Goal: Task Accomplishment & Management: Complete application form

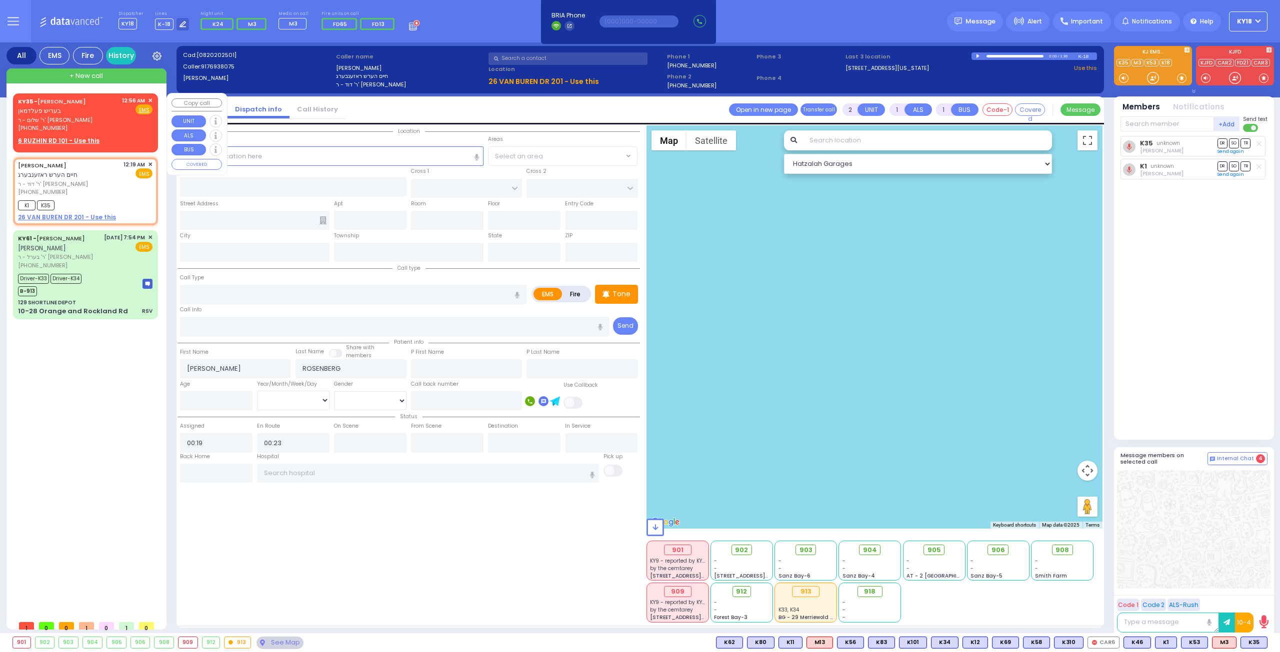
select select
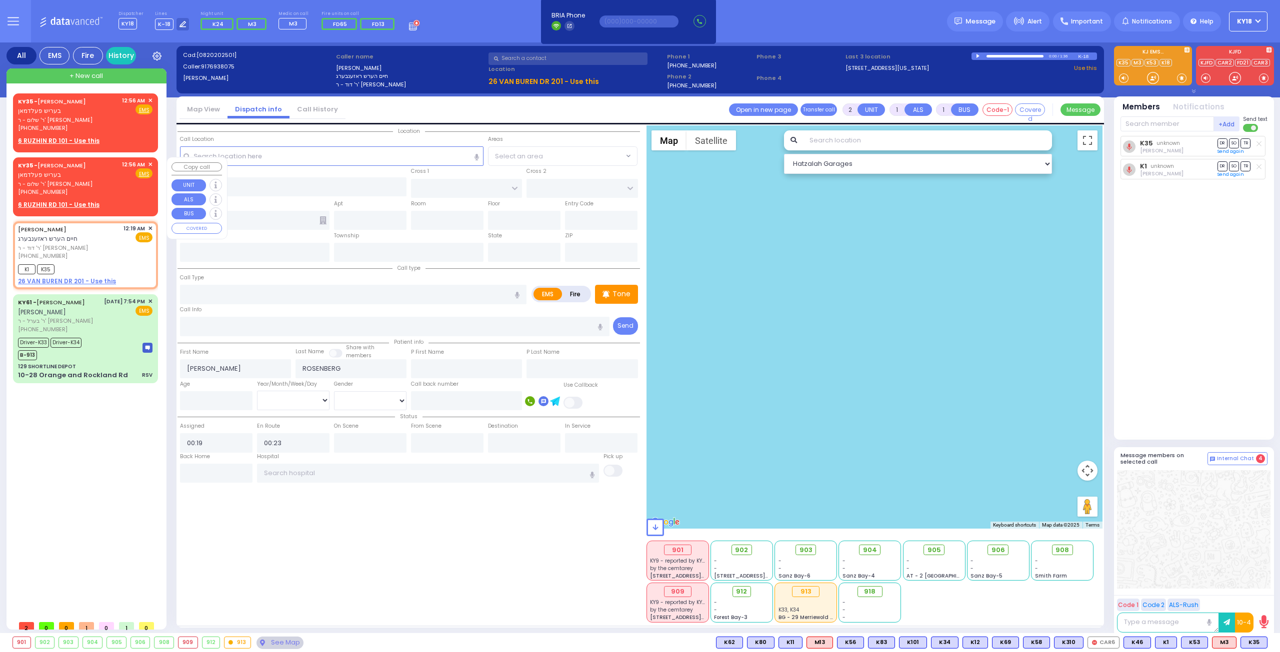
drag, startPoint x: 75, startPoint y: 171, endPoint x: 61, endPoint y: 168, distance: 13.8
click at [76, 171] on div "KY35 - [PERSON_NAME] בעריש פעלדמאן" at bounding box center [68, 169] width 100 height 19
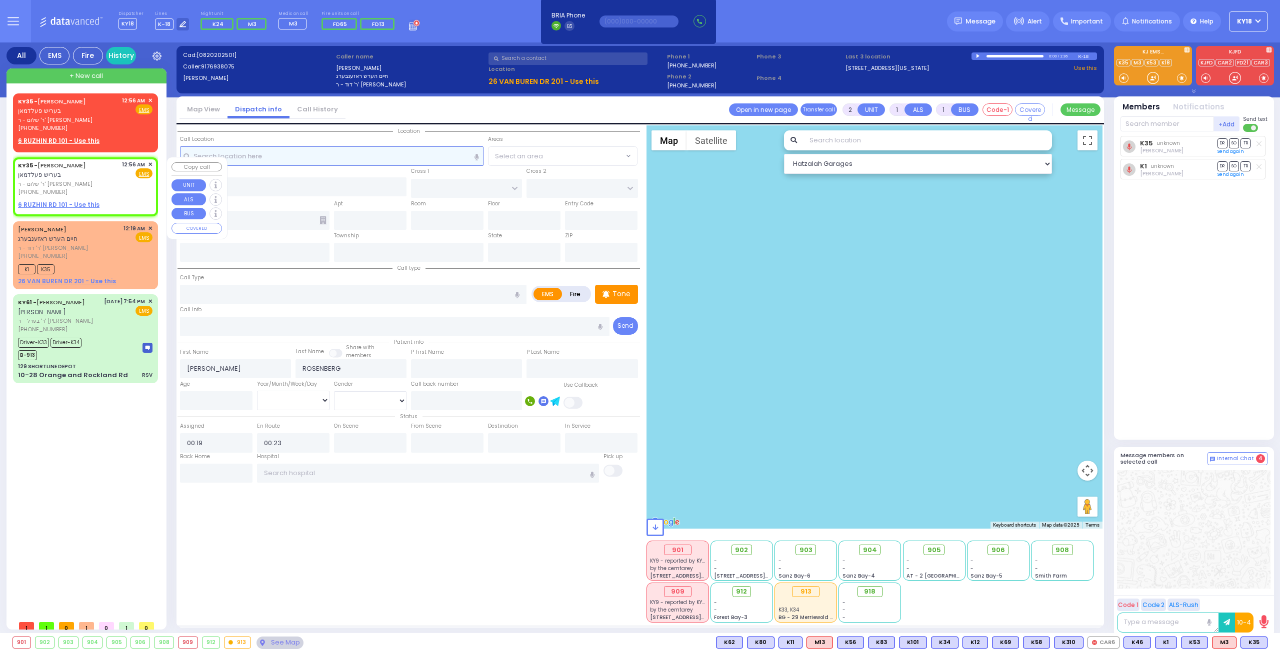
select select
radio input "true"
type input "BERISH"
type input "[PERSON_NAME]"
select select
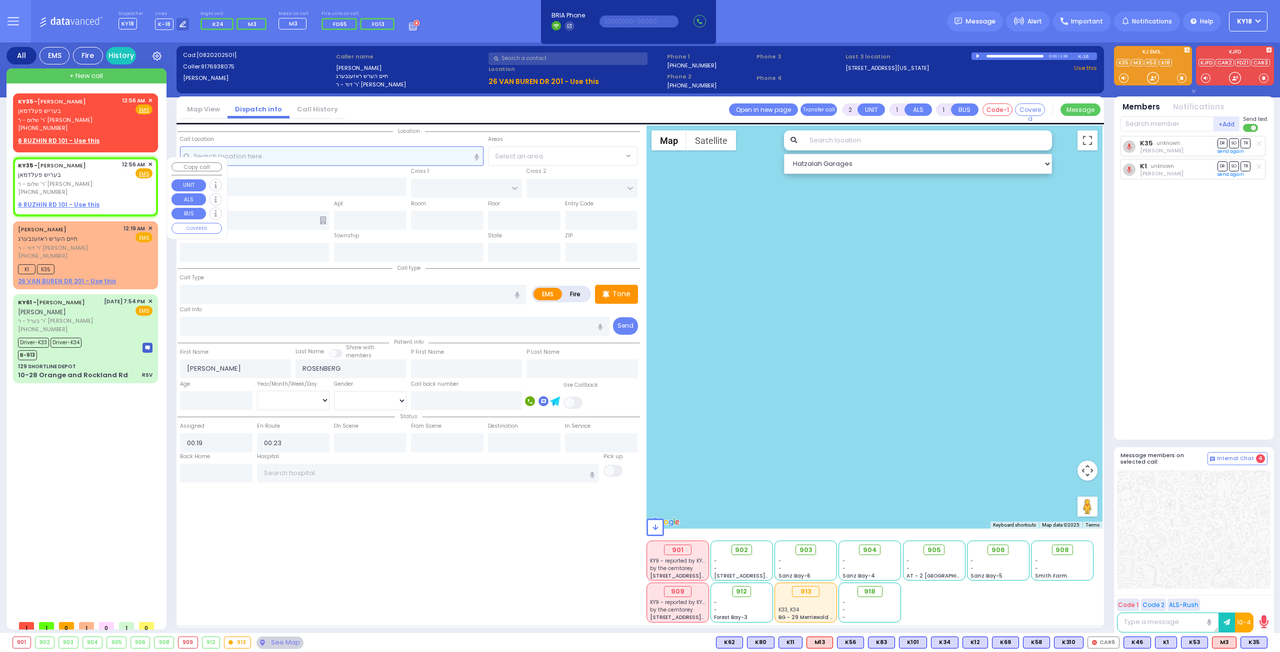
type input "00:56"
select select "Hatzalah Garages"
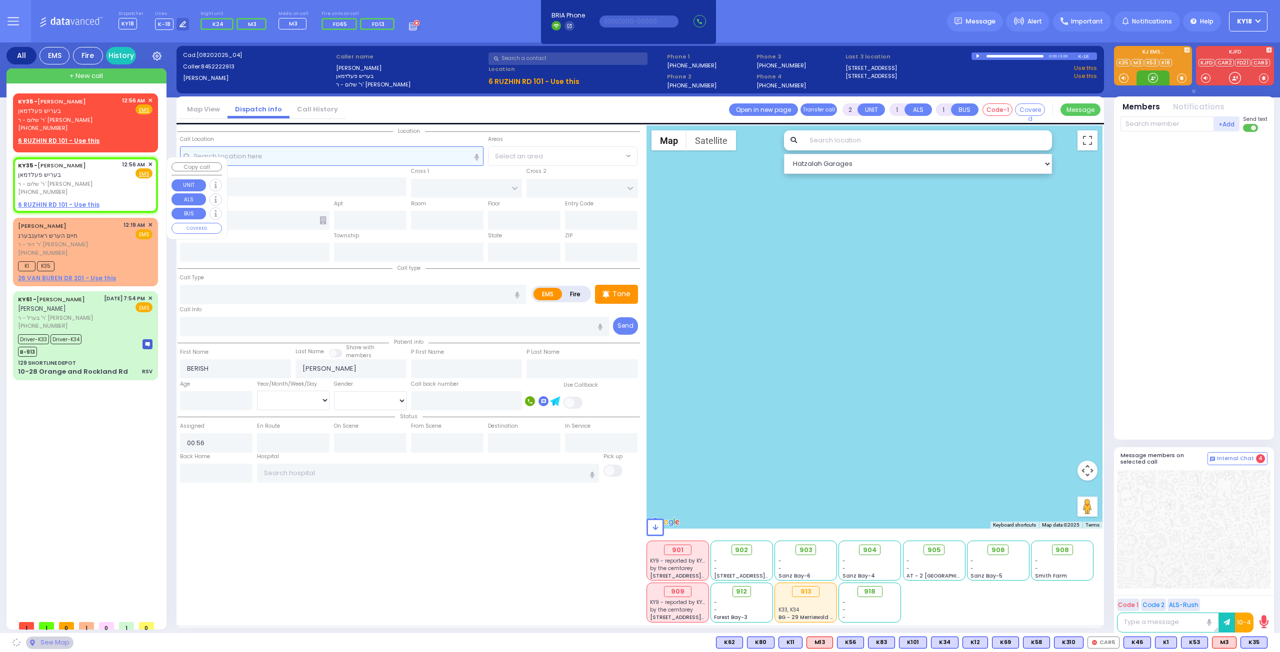
select select
radio input "true"
select select
select select "Hatzalah Garages"
click at [150, 163] on span "✕" at bounding box center [150, 164] width 4 height 8
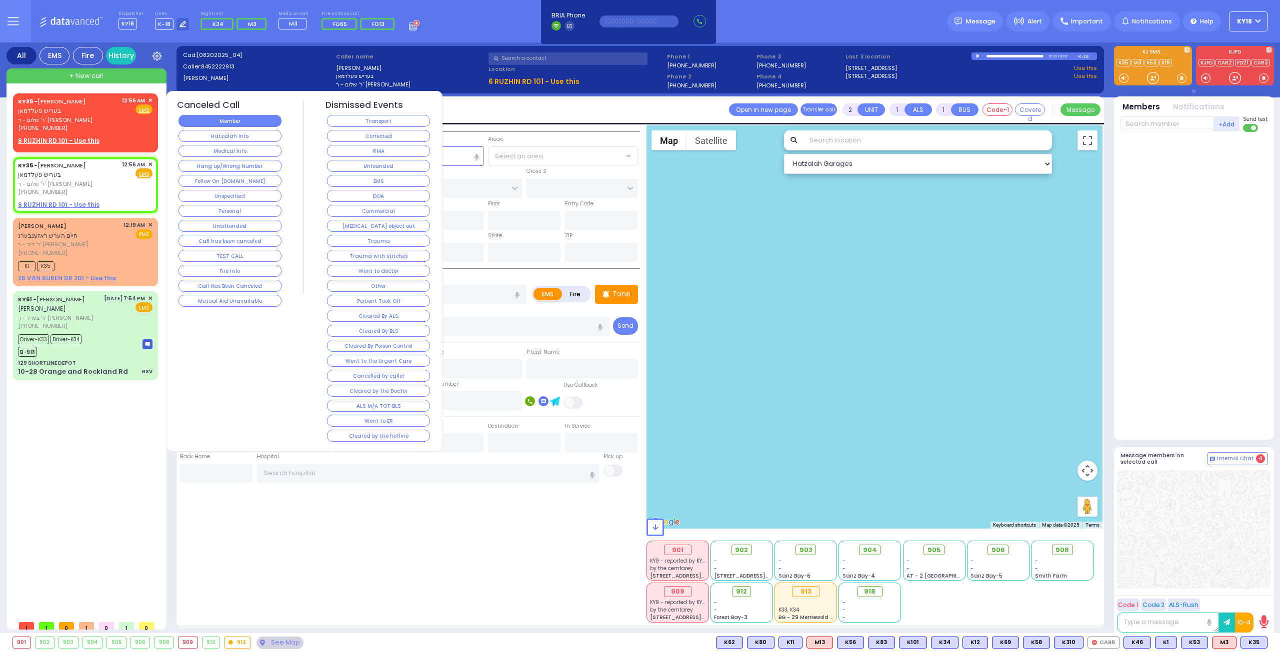
click at [243, 118] on button "Member" at bounding box center [229, 121] width 103 height 12
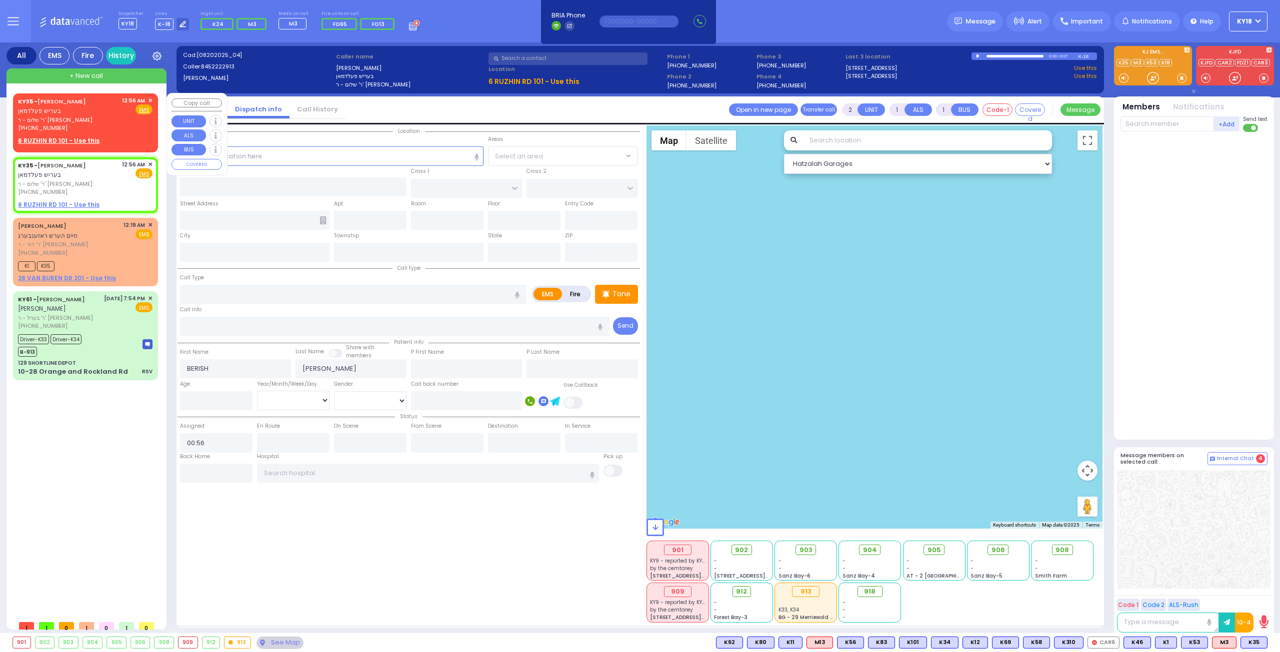
click at [118, 111] on div "KY35 - [PERSON_NAME] בעריש פעלדמאן" at bounding box center [68, 105] width 100 height 19
select select
radio input "true"
select select
select select "Hatzalah Garages"
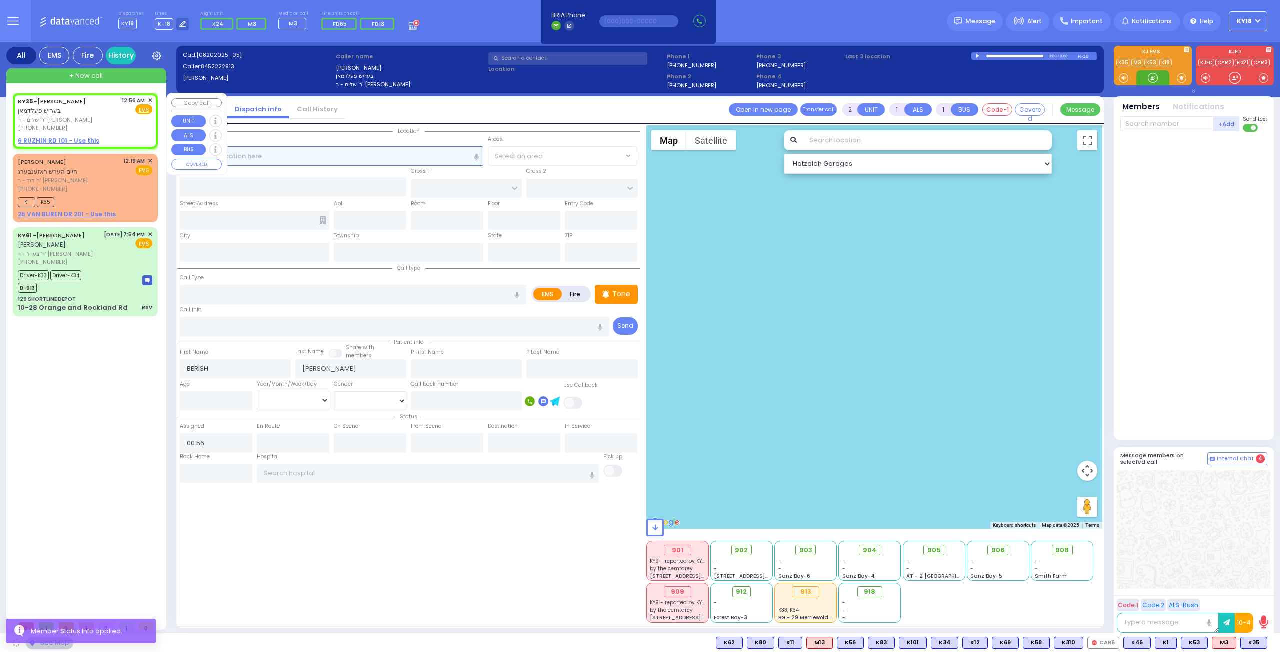
select select
radio input "true"
select select
select select "Hatzalah Garages"
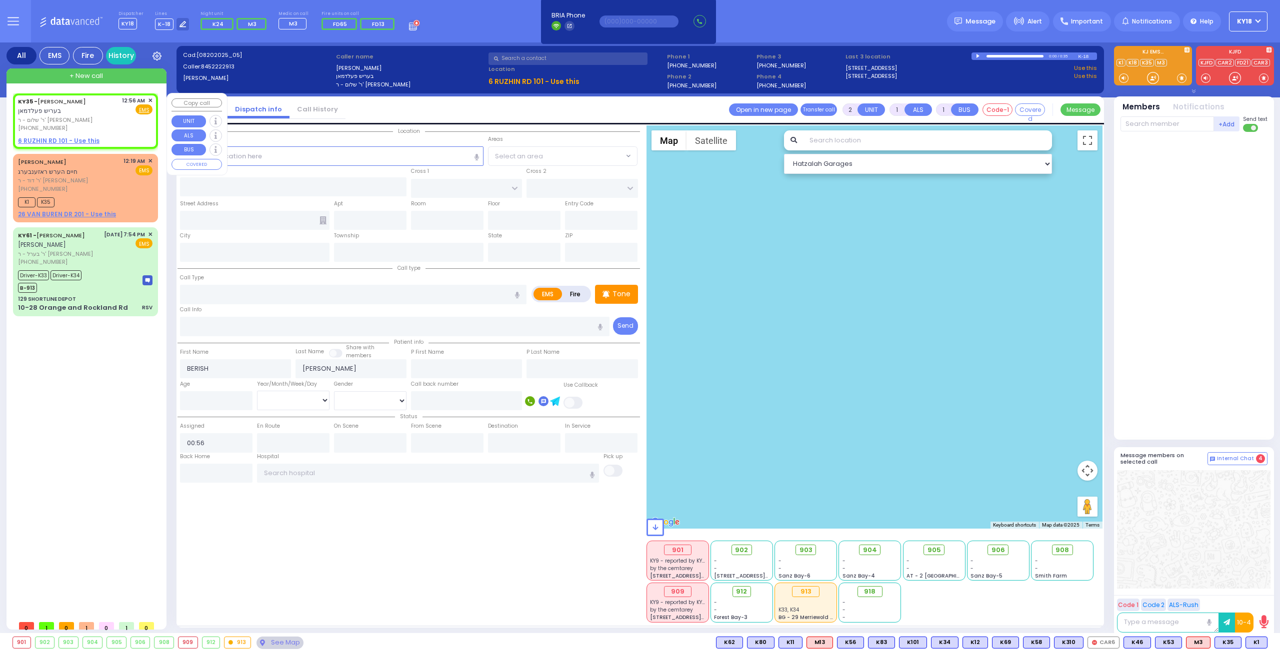
click at [148, 97] on span "✕" at bounding box center [150, 100] width 4 height 8
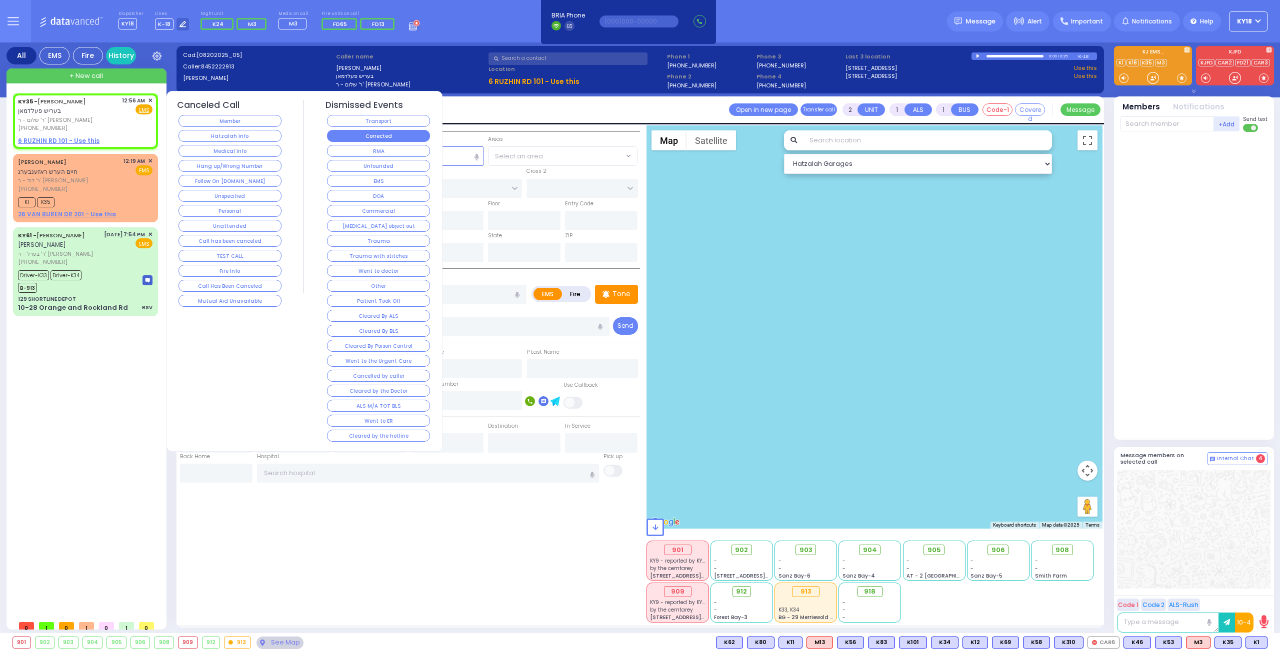
click at [369, 132] on button "Corrected" at bounding box center [378, 136] width 103 height 12
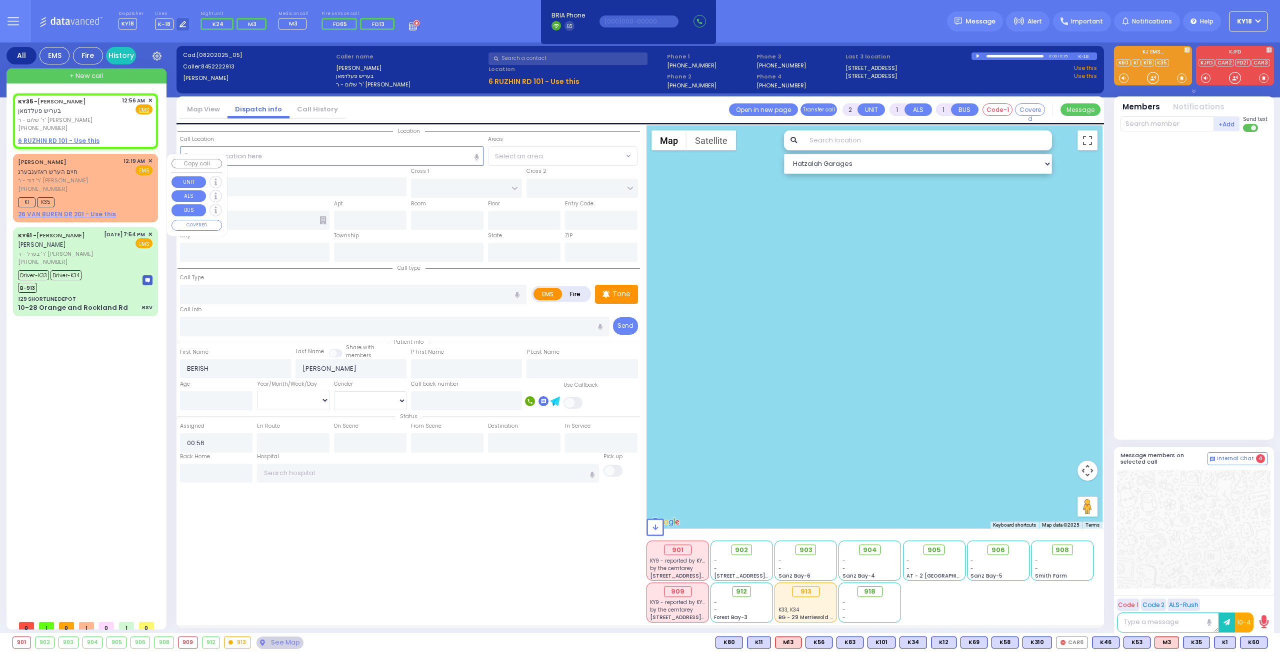
select select
radio input "true"
select select
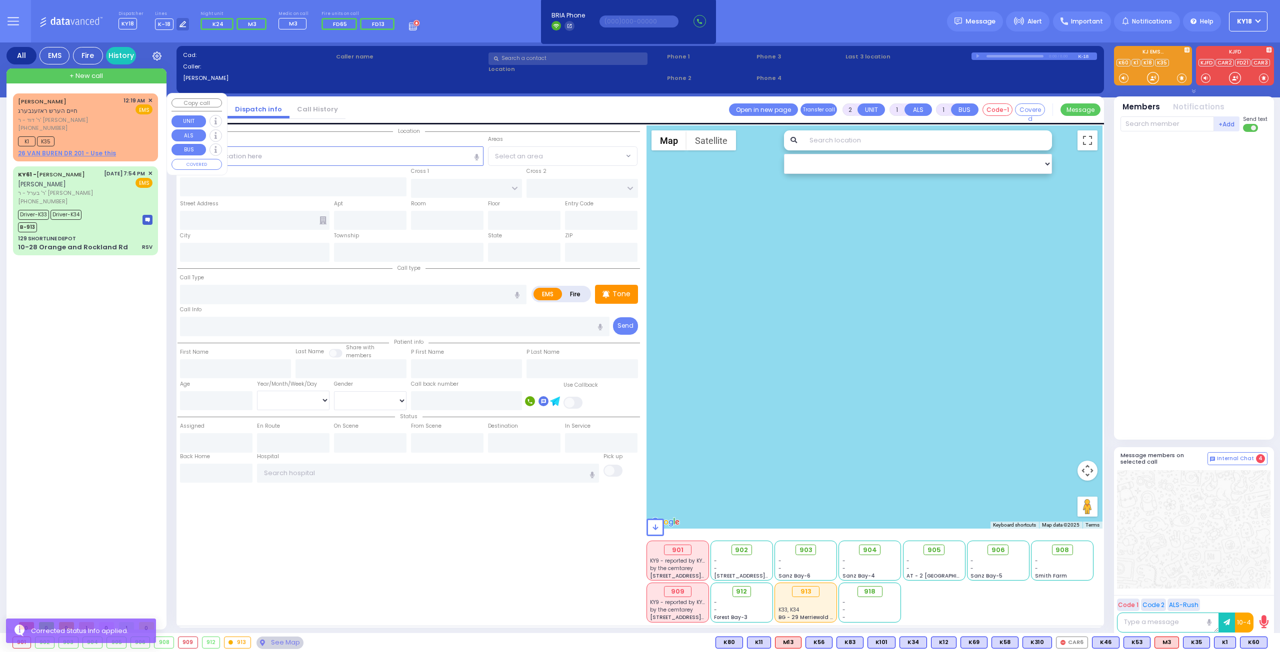
click at [115, 129] on div "[PHONE_NUMBER]" at bounding box center [69, 128] width 102 height 8
select select
radio input "true"
type input "[PERSON_NAME]"
type input "ROSENBERG"
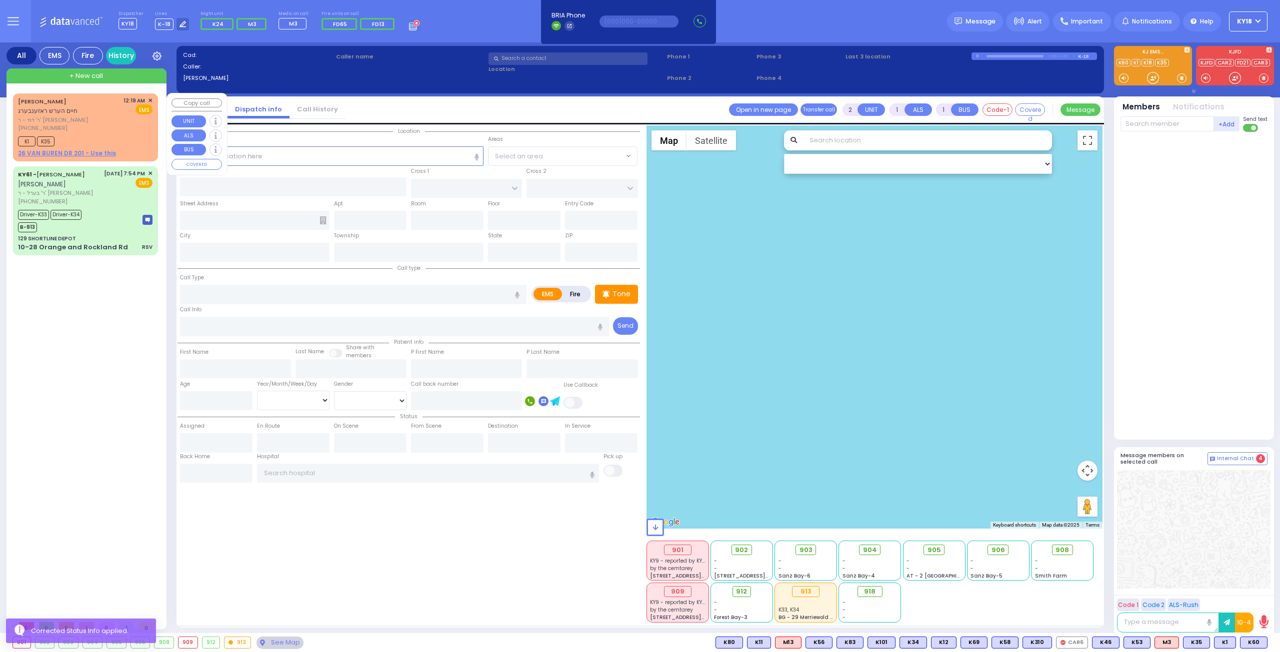
select select
type input "00:19"
type input "00:23"
select select "Hatzalah Garages"
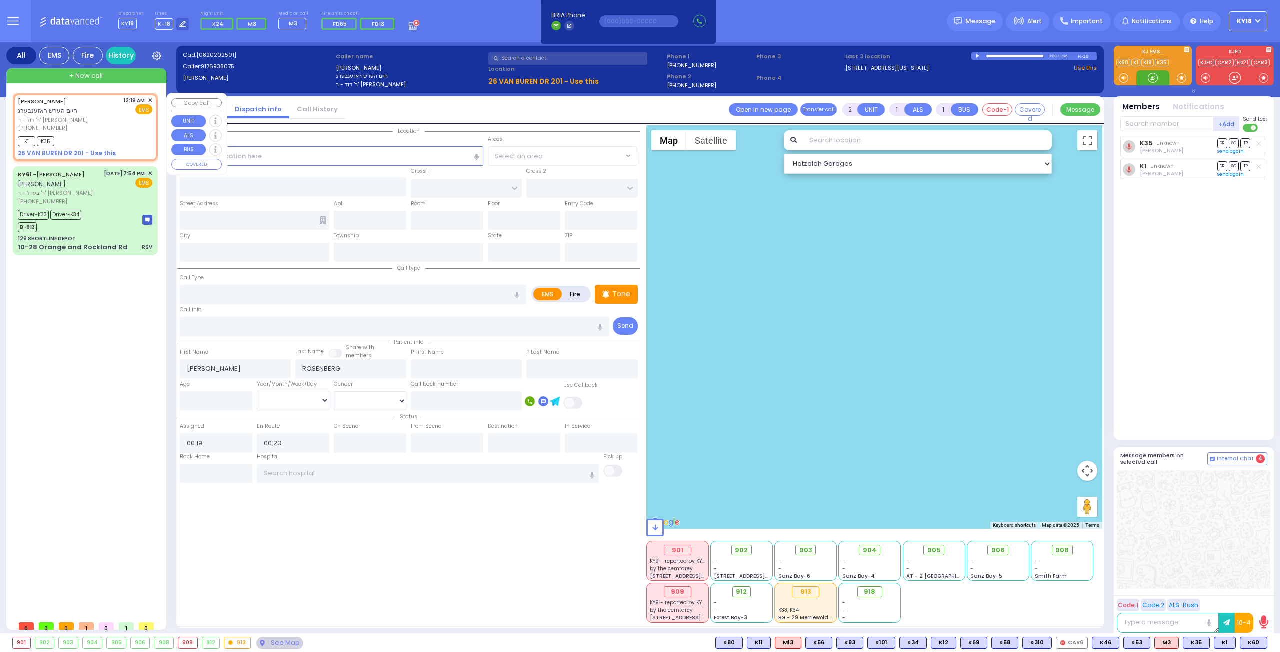
click at [113, 134] on div "K1 K35" at bounding box center [85, 140] width 134 height 12
select select
radio input "true"
select select
select select "Hatzalah Garages"
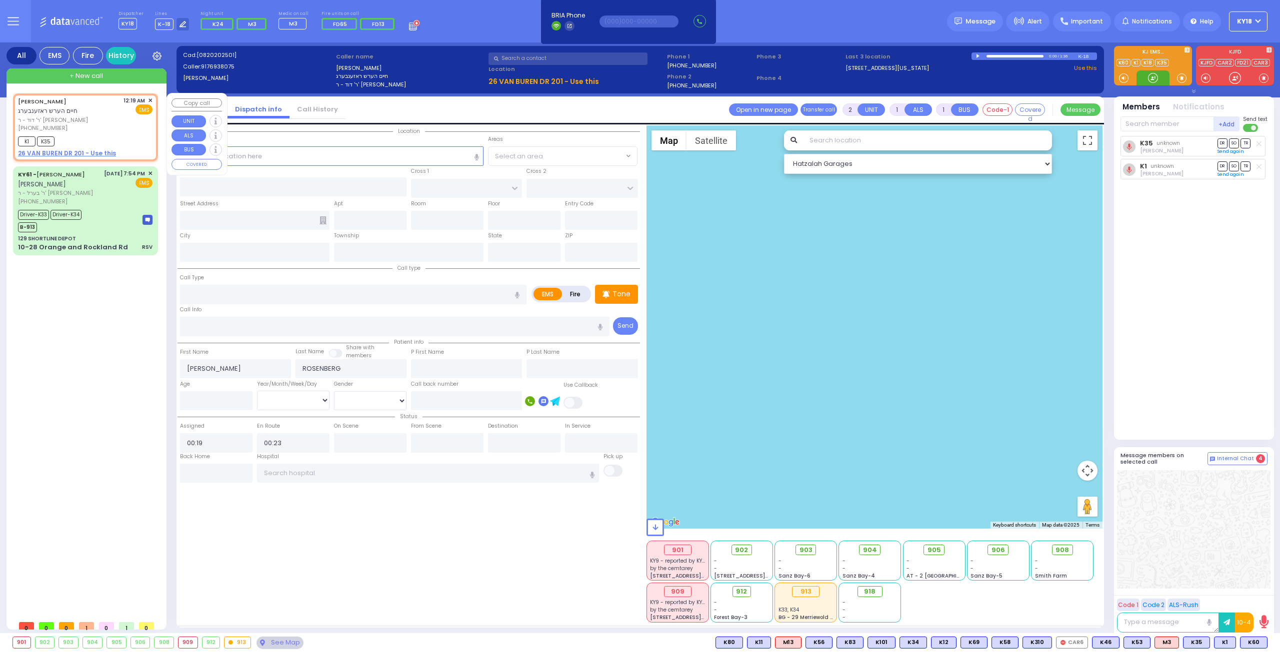
click at [113, 134] on div "K1 K35" at bounding box center [85, 140] width 134 height 12
select select
radio input "true"
select select
select select "Hatzalah Garages"
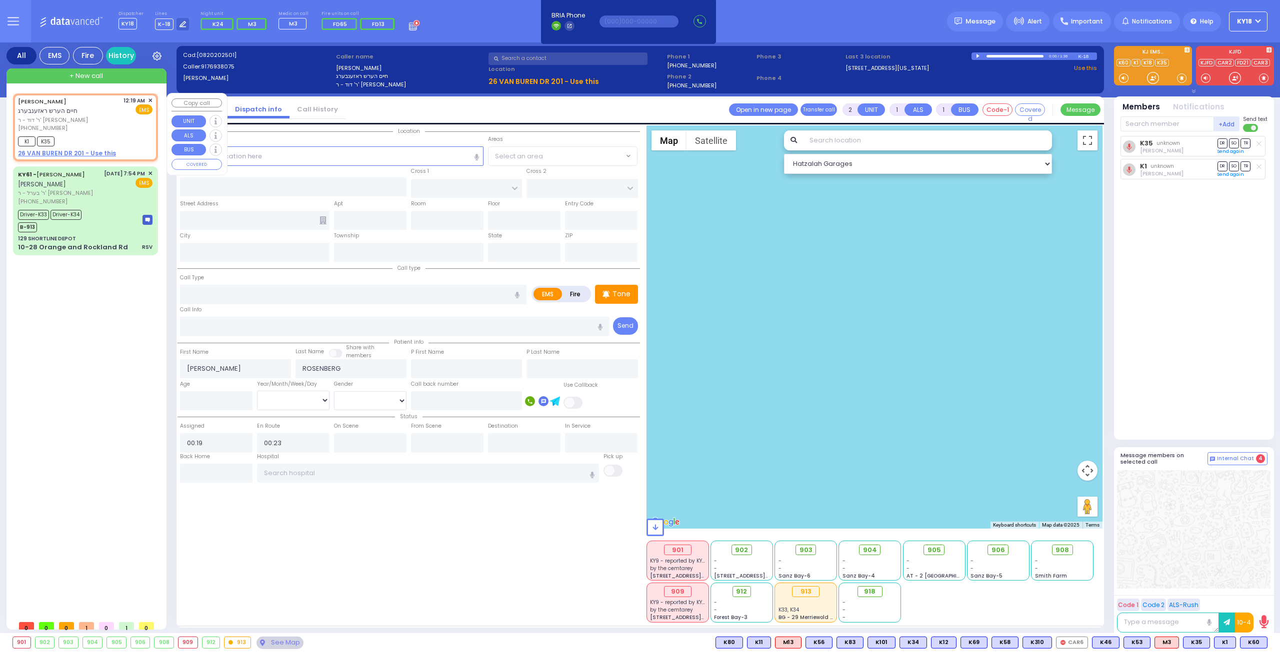
click at [122, 131] on div "[PERSON_NAME] חיים הערש ראזענבערג ר' דוד - ר' [PERSON_NAME] [PHONE_NUMBER] 12:1…" at bounding box center [85, 114] width 134 height 36
select select
radio input "true"
select select
select select "Hatzalah Garages"
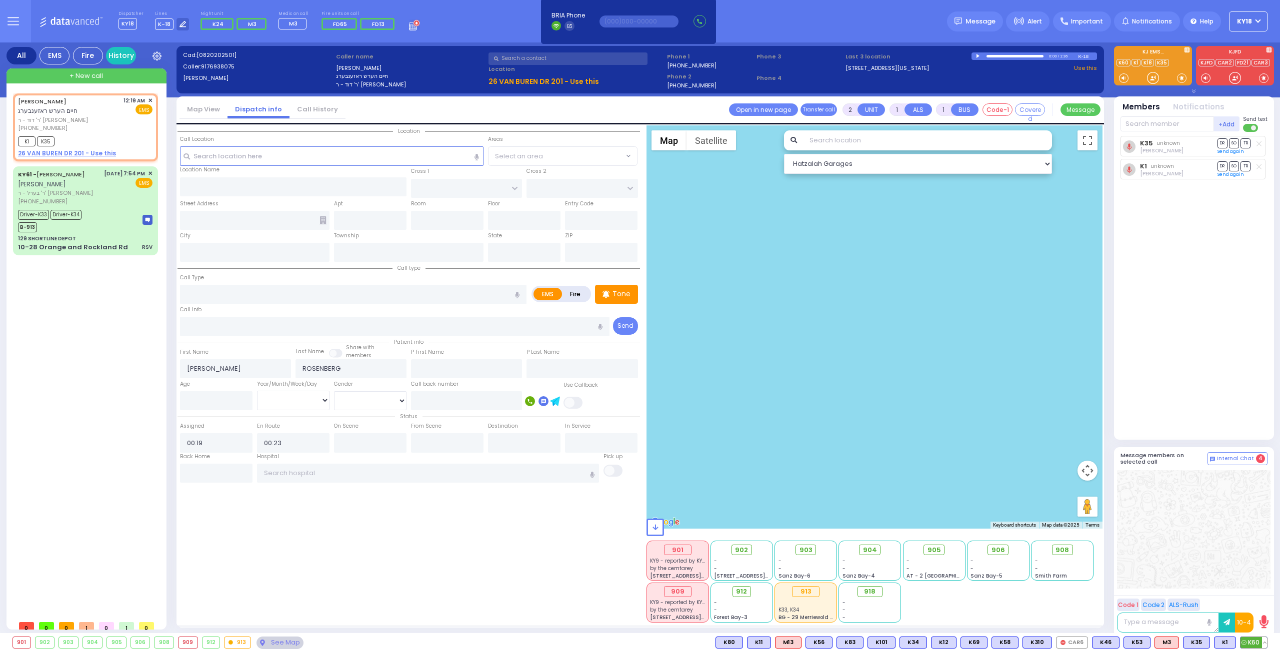
click at [1250, 641] on span "K60" at bounding box center [1253, 642] width 26 height 11
select select
radio input "true"
select select
select select "Hatzalah Garages"
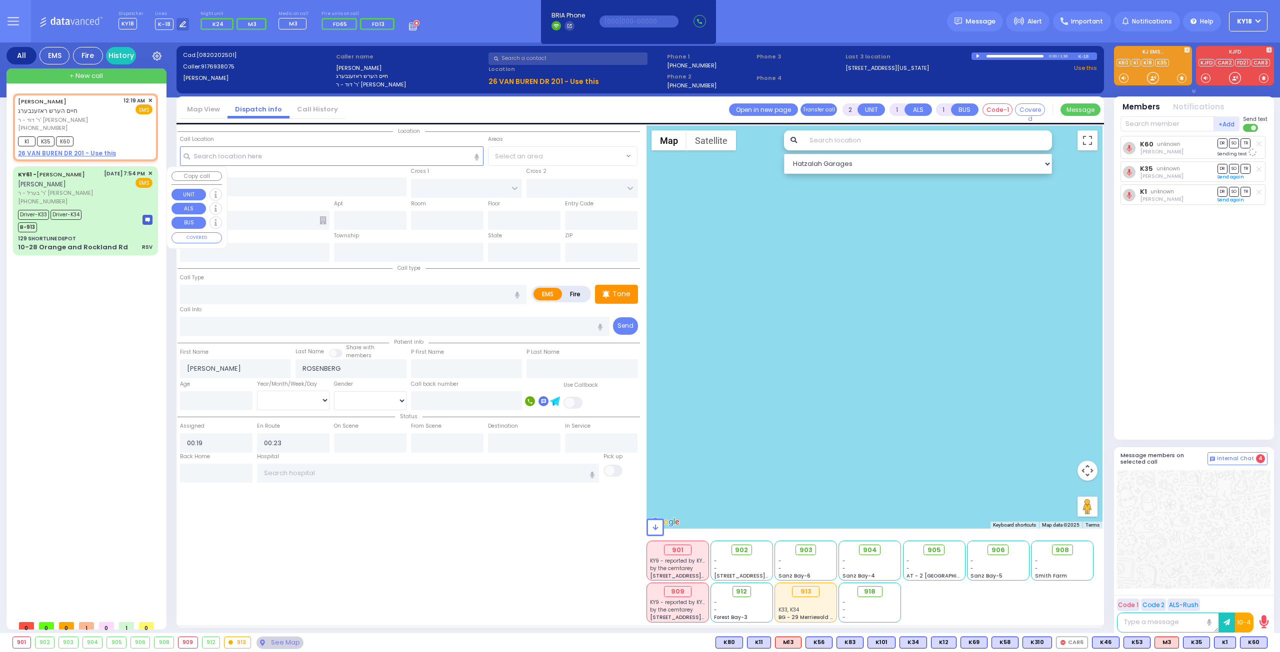
drag, startPoint x: 109, startPoint y: 215, endPoint x: 109, endPoint y: 203, distance: 11.5
click at [109, 205] on div "[DATE] 7:54 PM ✕ EMS" at bounding box center [128, 187] width 49 height 36
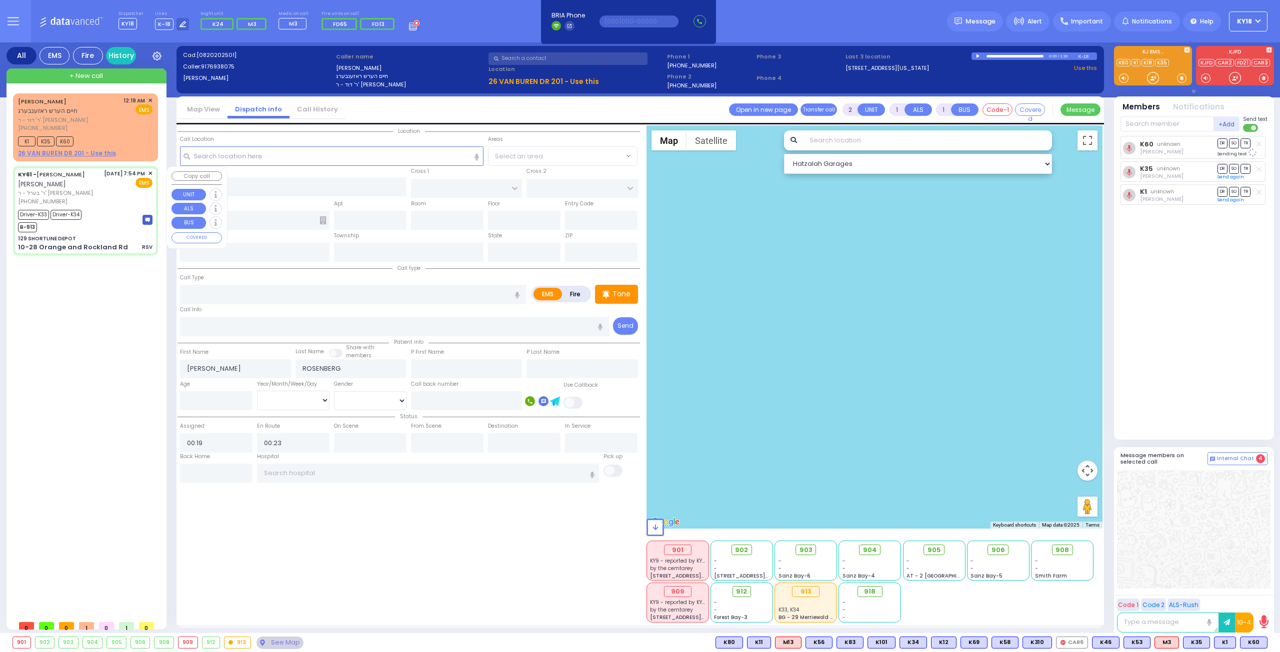
type input "6"
select select
type input "RSV"
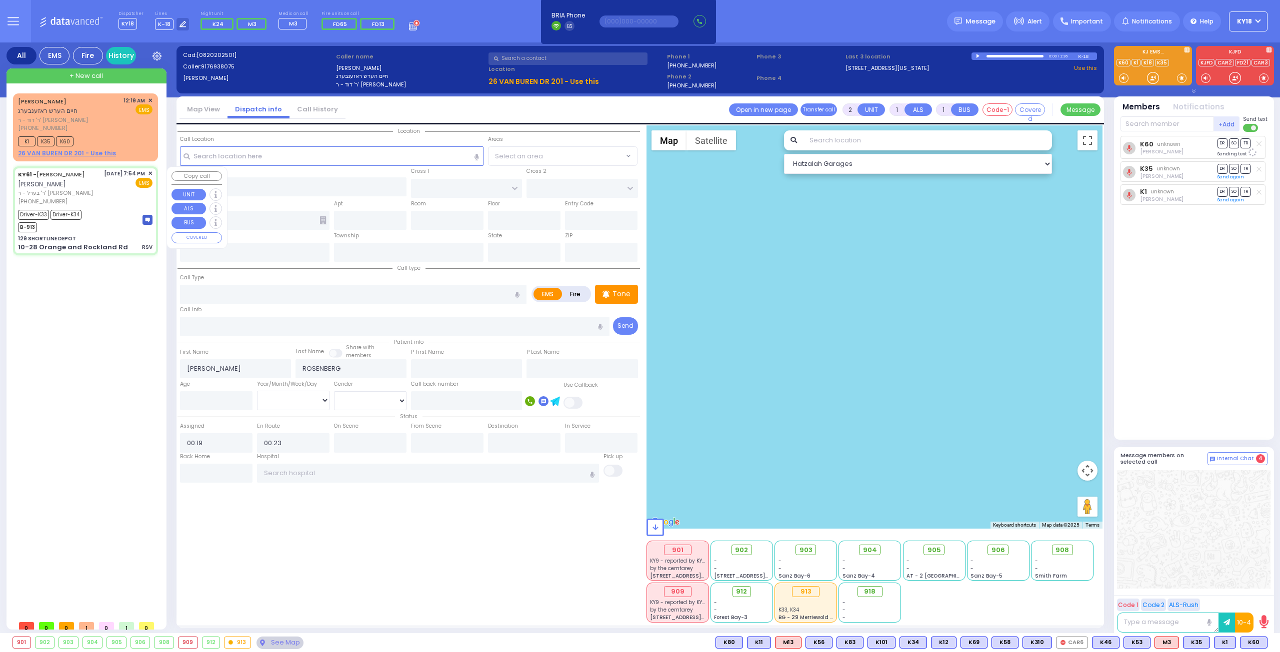
radio input "true"
type input "[PERSON_NAME]"
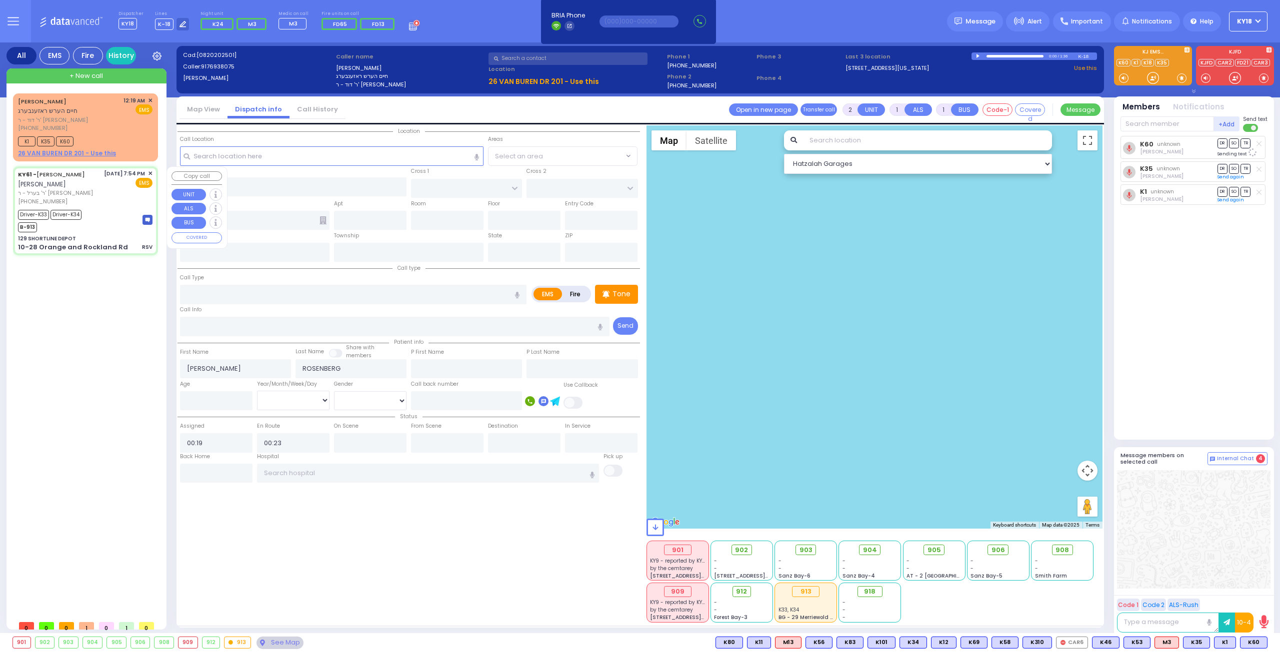
type input "4"
select select "Month"
select select "[DEMOGRAPHIC_DATA]"
type input "19:54"
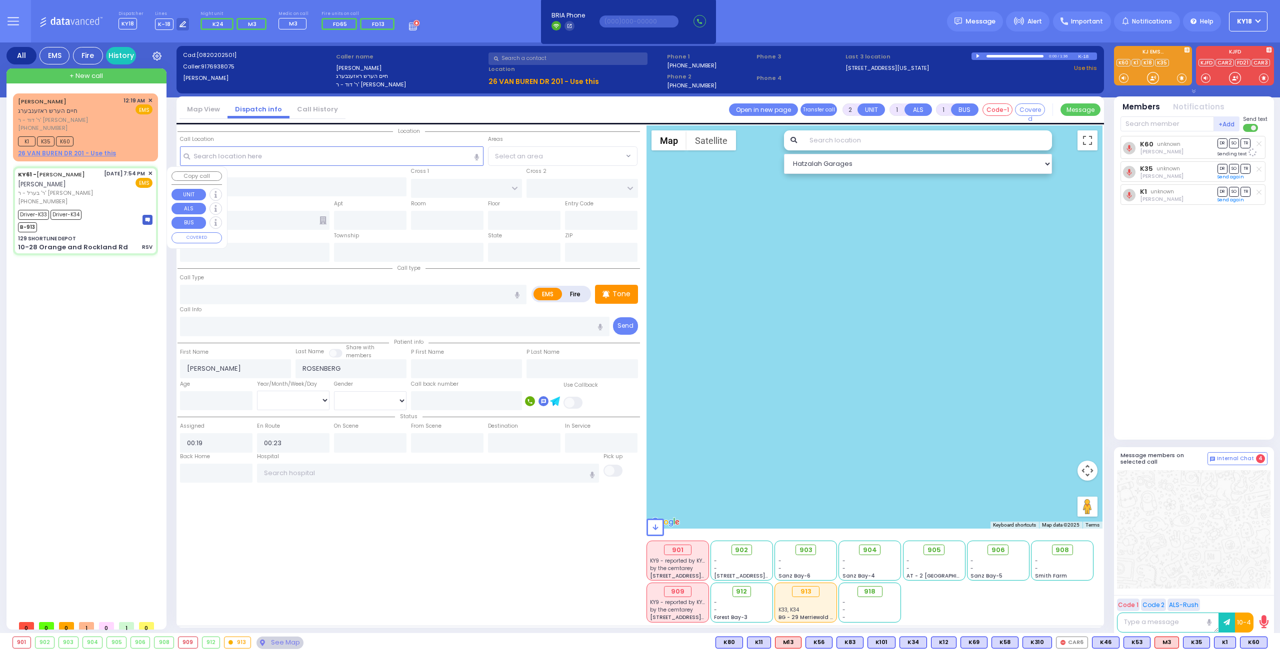
type input "20:05"
type input "20:24"
type input "21:00"
type input "21:31"
type input "[US_STATE][GEOGRAPHIC_DATA]- [GEOGRAPHIC_DATA]"
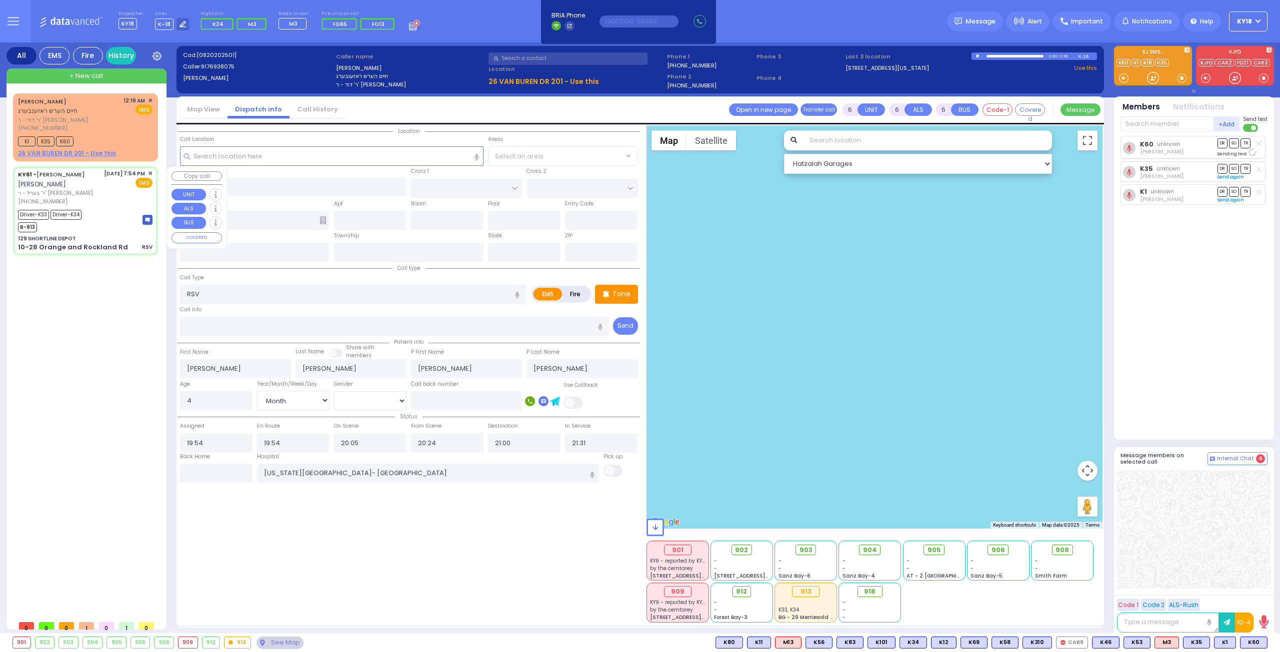
select select "Hatzalah Garages"
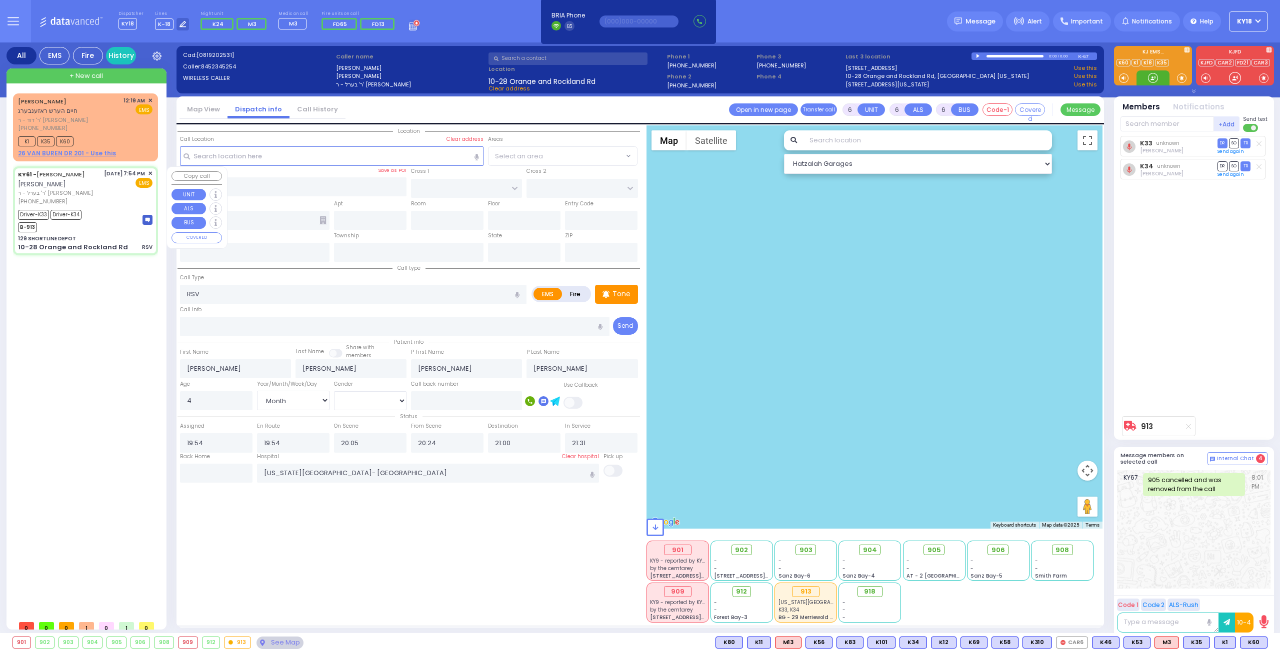
type input "129 SHORTLINE DEPOT"
type input "10-28 Orange and Rockland Rd"
type input "Monroe"
type input "[US_STATE]"
type input "10950"
